Goal: Transaction & Acquisition: Subscribe to service/newsletter

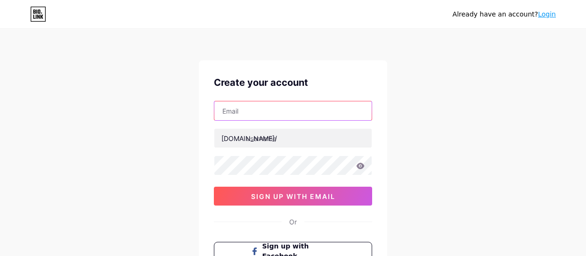
click at [285, 108] on input "text" at bounding box center [292, 110] width 157 height 19
paste input "[EMAIL_ADDRESS][DOMAIN_NAME]"
type input "[EMAIL_ADDRESS][DOMAIN_NAME]"
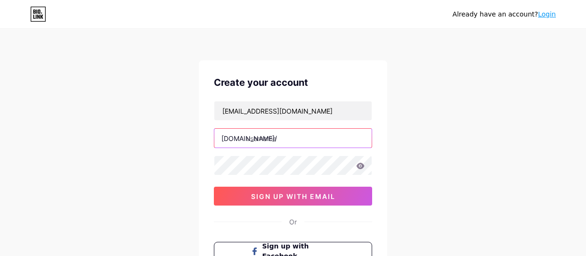
click at [257, 138] on input "text" at bounding box center [292, 138] width 157 height 19
click at [324, 139] on input "text" at bounding box center [292, 138] width 157 height 19
click at [278, 140] on input "text" at bounding box center [292, 138] width 157 height 19
click at [306, 142] on input "text" at bounding box center [292, 138] width 157 height 19
type input "o"
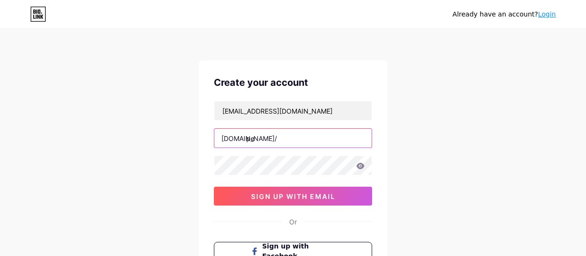
type input "p"
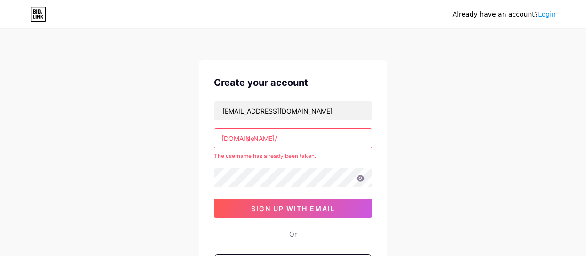
type input "p"
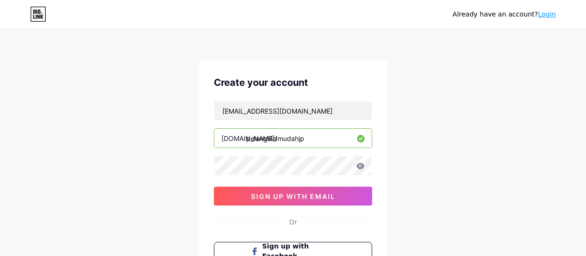
type input "pelangi4dmudahjp"
click at [360, 167] on icon at bounding box center [360, 166] width 8 height 7
click at [361, 164] on icon at bounding box center [361, 166] width 8 height 6
click at [363, 166] on icon at bounding box center [361, 166] width 8 height 6
click at [185, 163] on div "Already have an account? Login Create your account [EMAIL_ADDRESS][DOMAIN_NAME]…" at bounding box center [293, 180] width 586 height 361
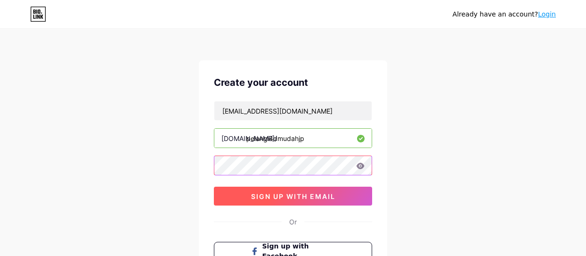
scroll to position [79, 0]
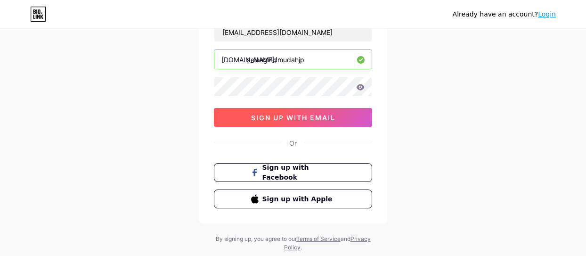
click at [287, 122] on button "sign up with email" at bounding box center [293, 117] width 158 height 19
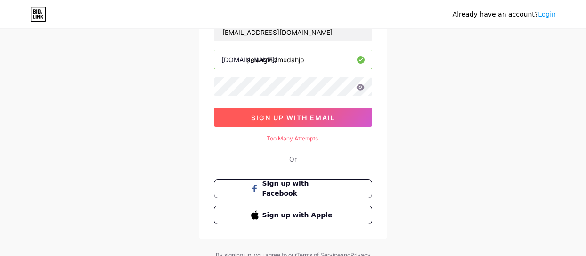
click at [289, 121] on span "sign up with email" at bounding box center [293, 118] width 84 height 8
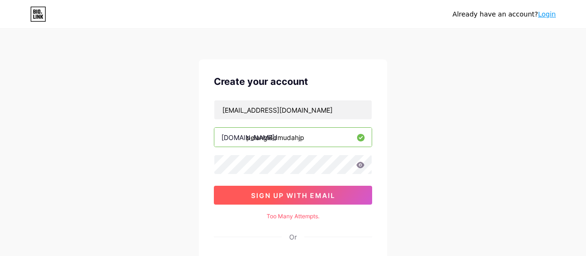
scroll to position [0, 0]
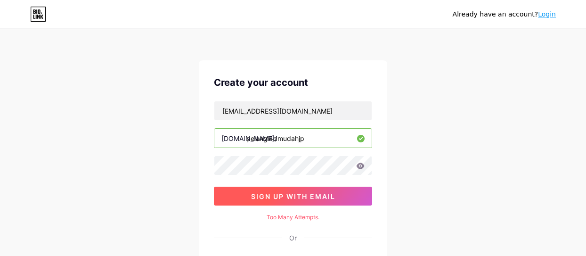
click at [282, 191] on button "sign up with email" at bounding box center [293, 196] width 158 height 19
